Goal: Information Seeking & Learning: Learn about a topic

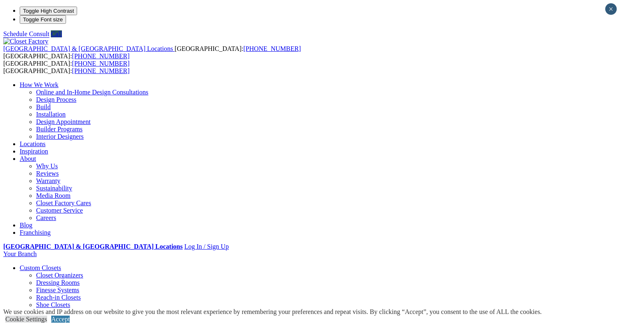
click at [51, 103] on link "Build" at bounding box center [43, 106] width 15 height 7
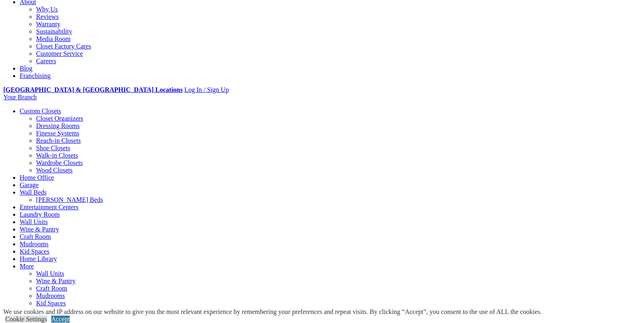
scroll to position [230, 0]
click at [70, 315] on link "Accept" at bounding box center [60, 318] width 18 height 7
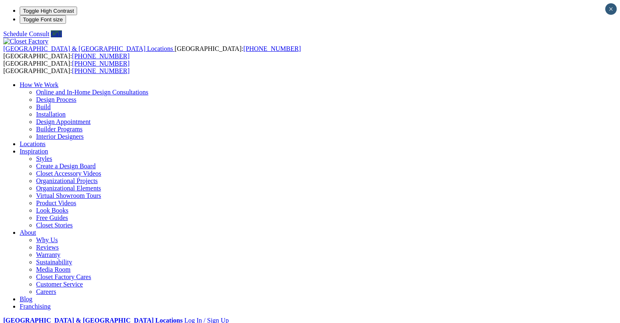
scroll to position [0, 0]
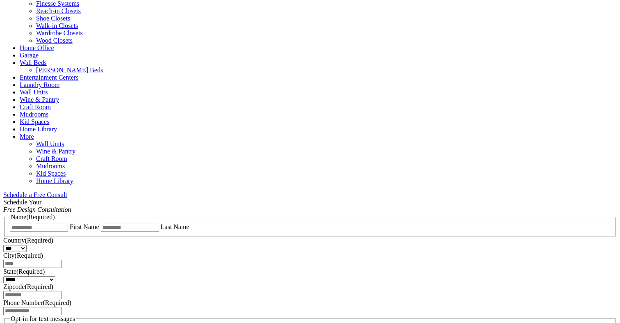
scroll to position [414, 0]
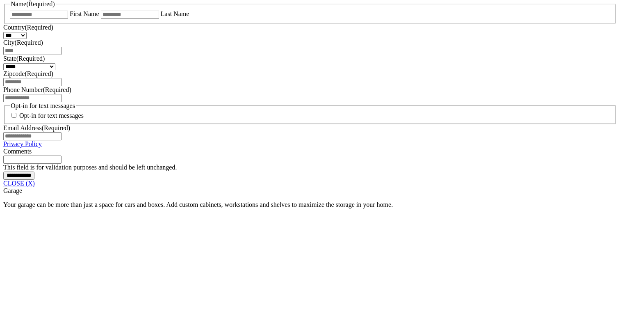
scroll to position [584, 0]
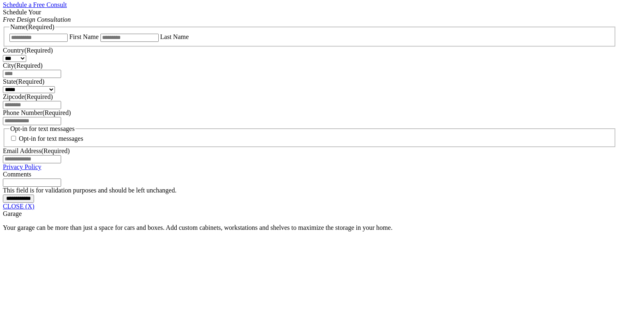
scroll to position [550, 0]
click at [67, 8] on span "Schedule a Free Consult (opens a dropdown menu)" at bounding box center [67, 4] width 0 height 7
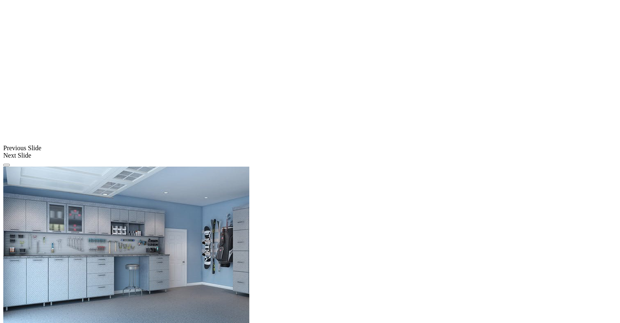
scroll to position [577, 0]
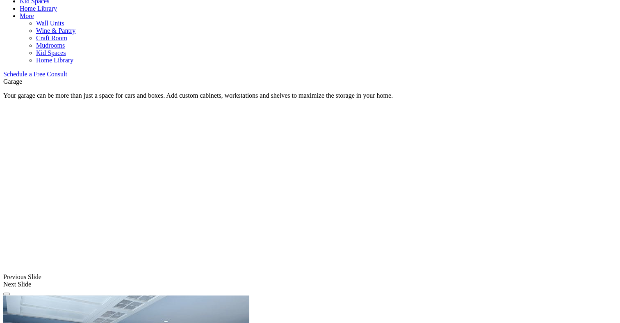
scroll to position [512, 0]
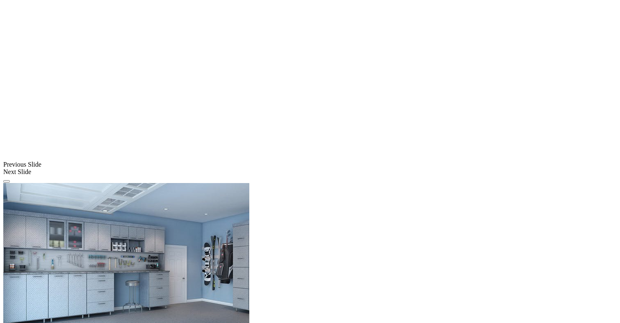
scroll to position [596, 0]
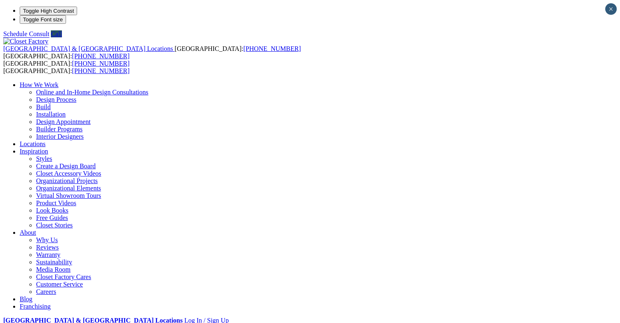
scroll to position [0, 0]
